Goal: Task Accomplishment & Management: Complete application form

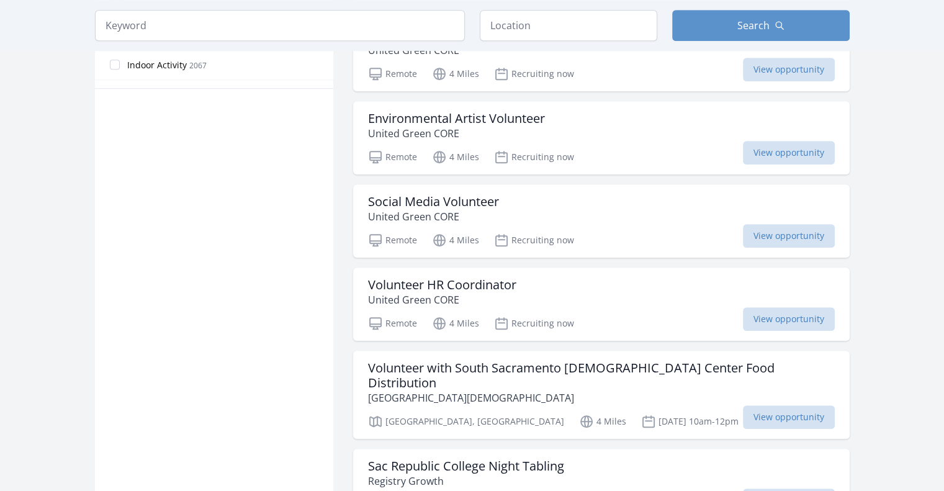
scroll to position [780, 0]
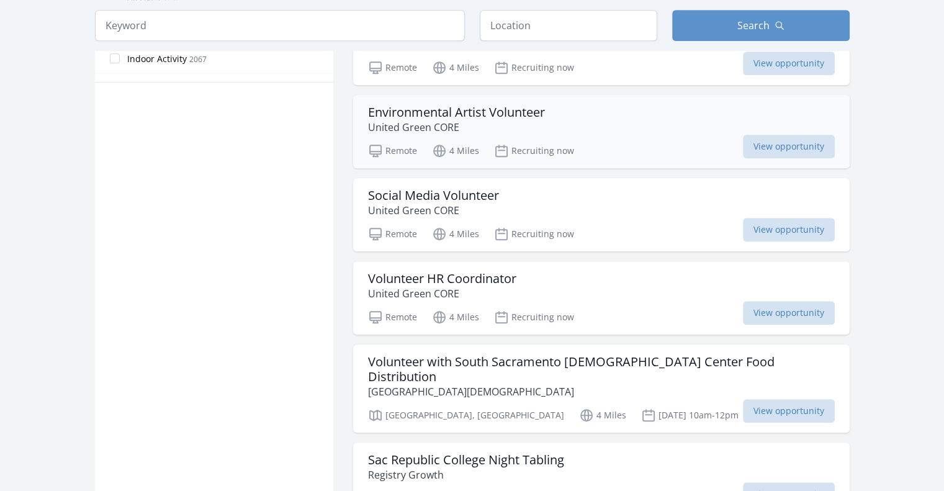
click at [474, 105] on h3 "Environmental Artist Volunteer" at bounding box center [456, 112] width 177 height 15
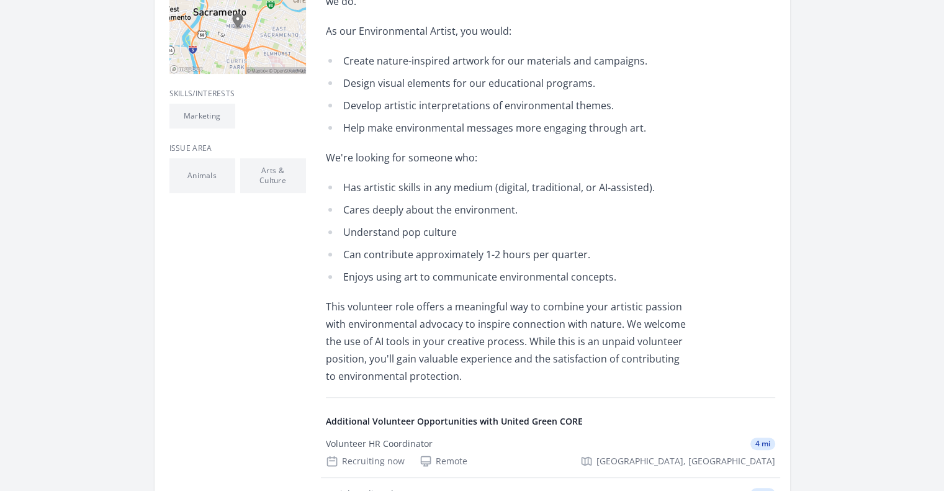
scroll to position [514, 0]
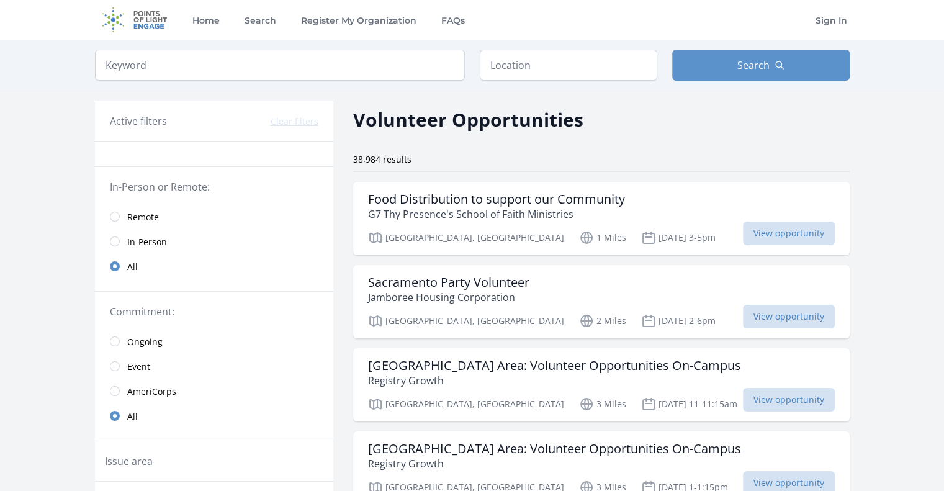
click at [141, 215] on span "Remote" at bounding box center [143, 217] width 32 height 12
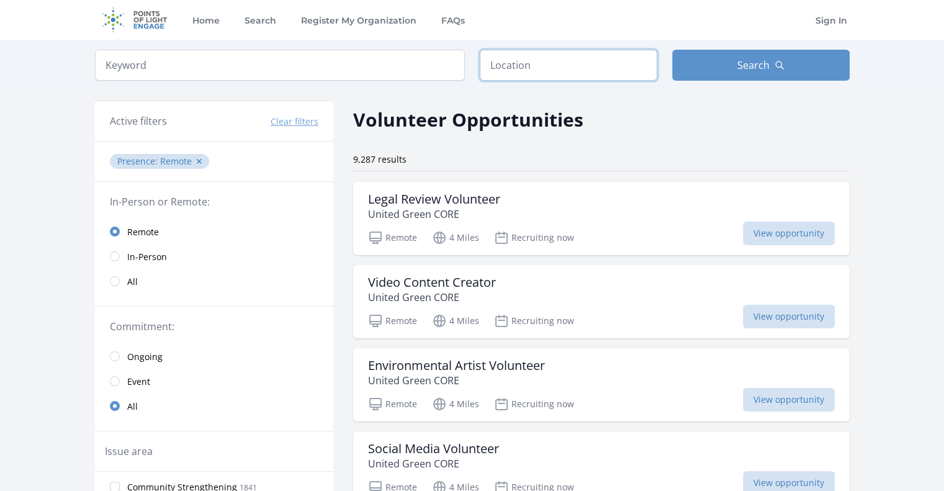
click at [542, 74] on input "text" at bounding box center [569, 65] width 178 height 31
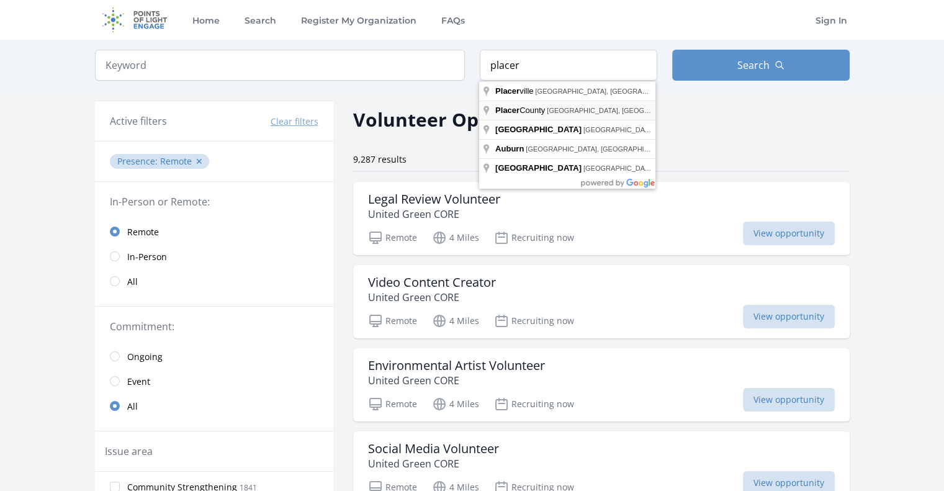
type input "Placer County, CA, USA"
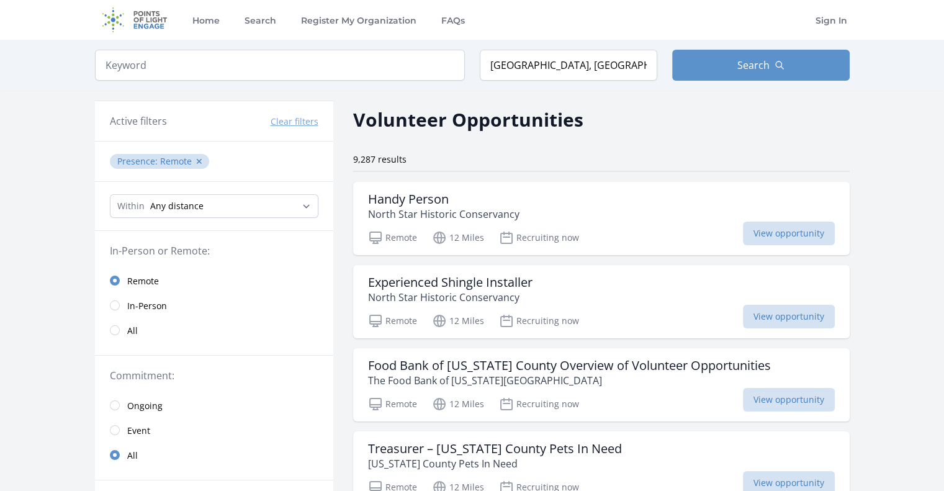
drag, startPoint x: 936, startPoint y: 97, endPoint x: 941, endPoint y: 119, distance: 22.3
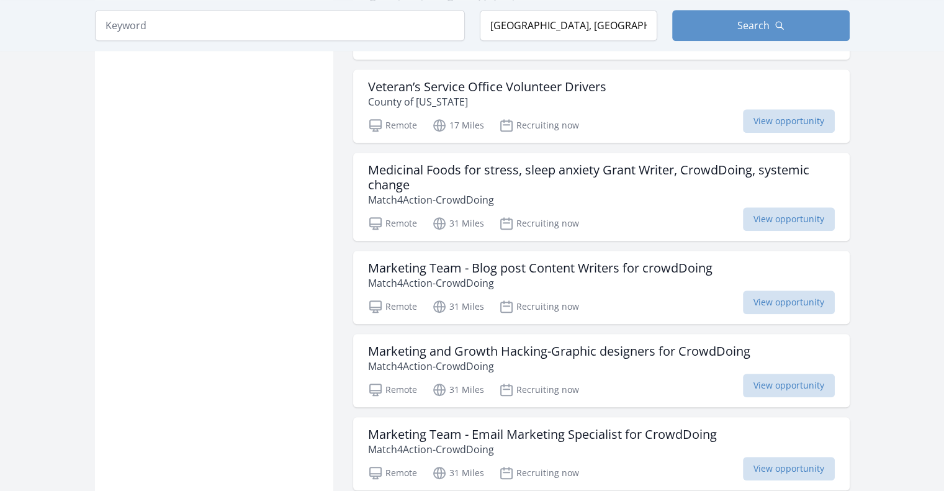
scroll to position [951, 0]
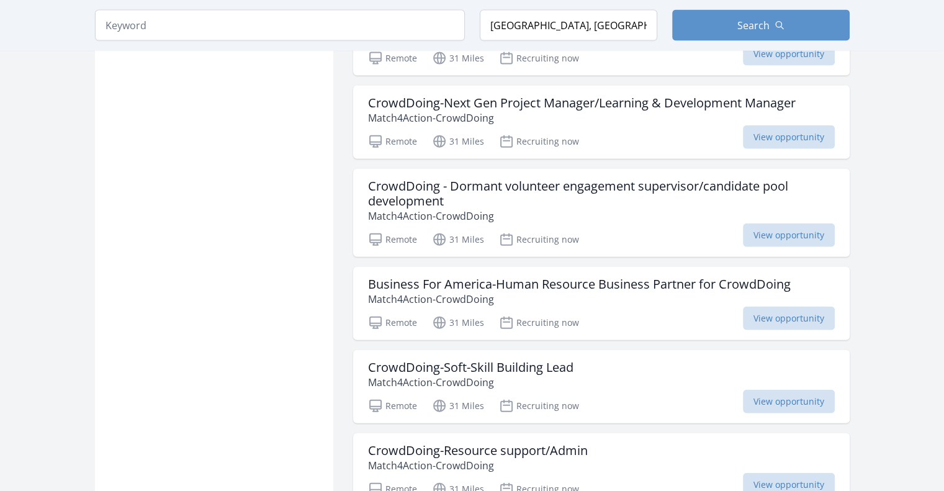
scroll to position [2856, 0]
